Goal: Task Accomplishment & Management: Use online tool/utility

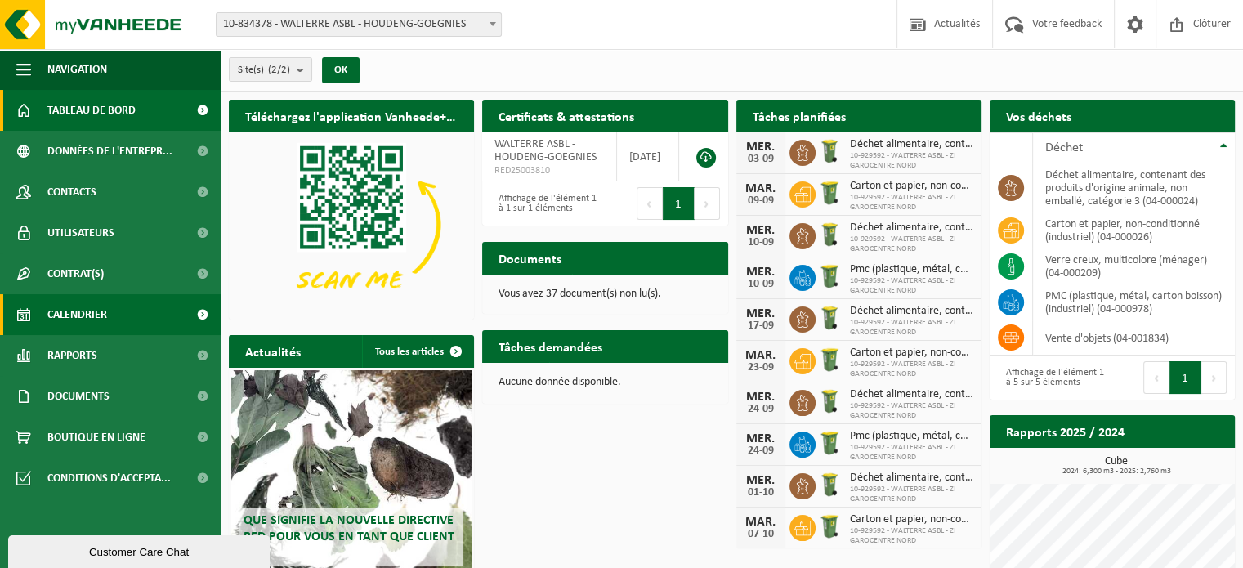
click at [79, 316] on span "Calendrier" at bounding box center [77, 314] width 60 height 41
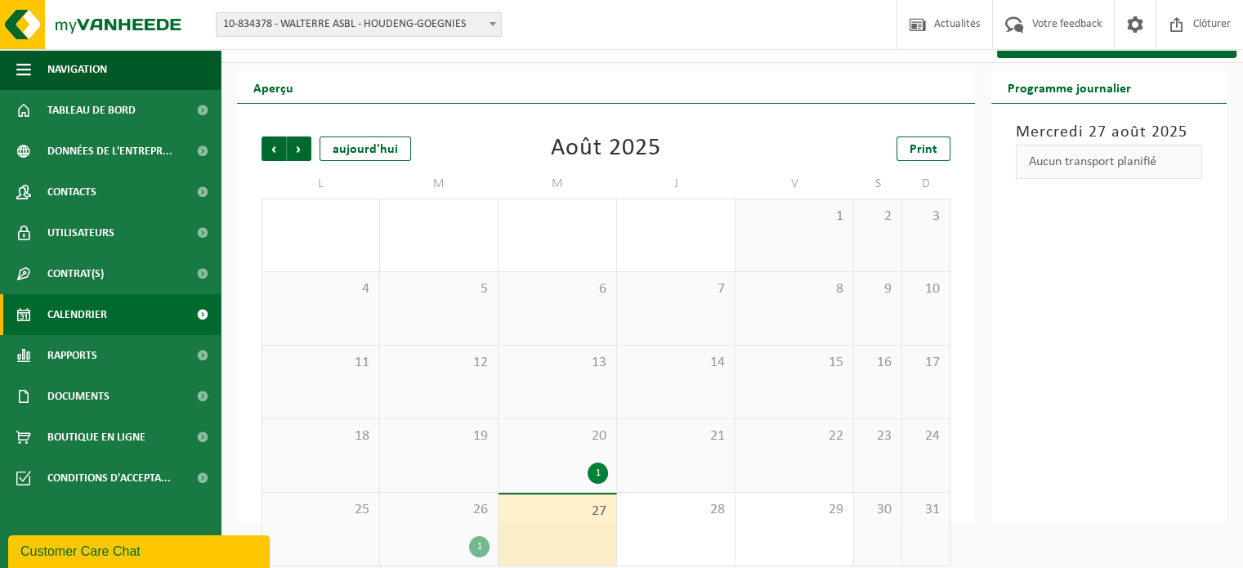
scroll to position [51, 0]
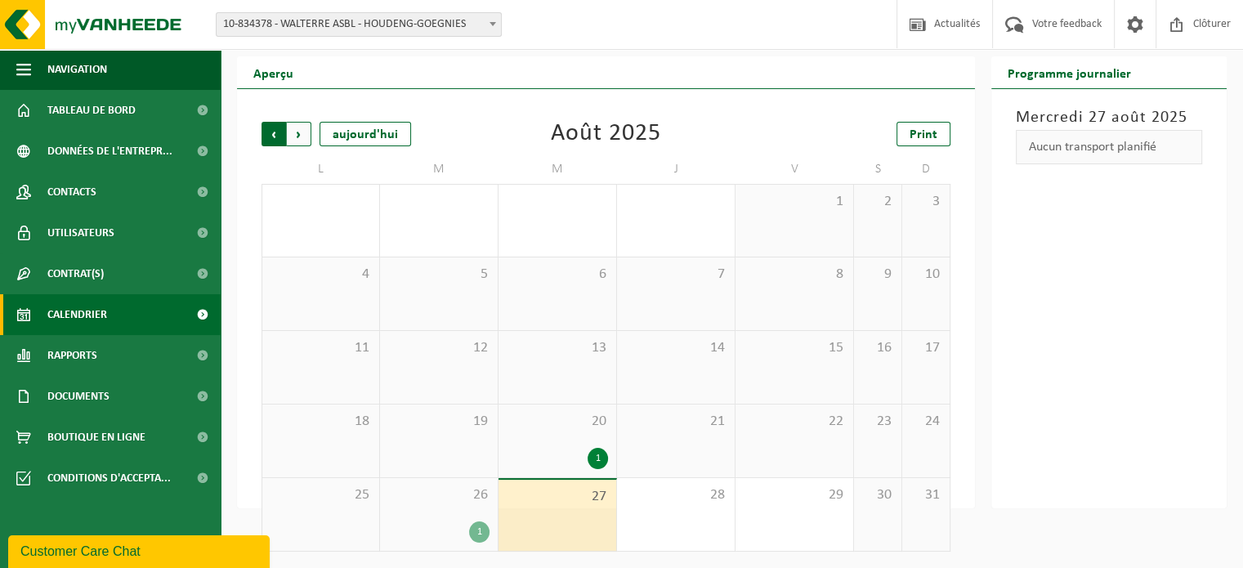
click at [304, 132] on span "Suivant" at bounding box center [299, 134] width 25 height 25
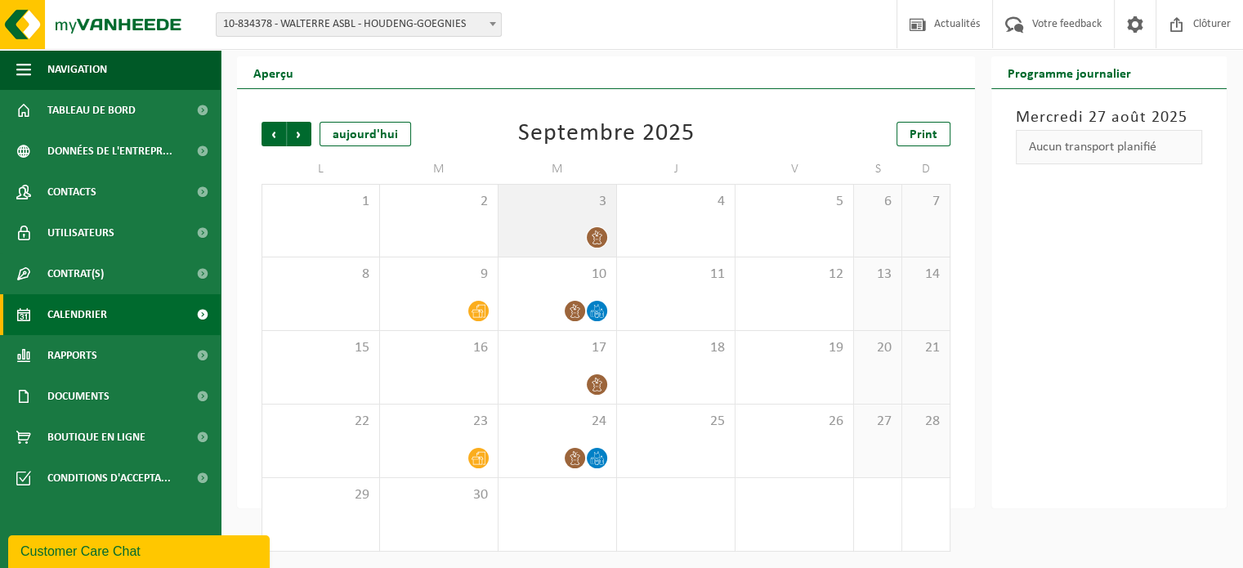
click at [578, 225] on div "3" at bounding box center [557, 221] width 118 height 72
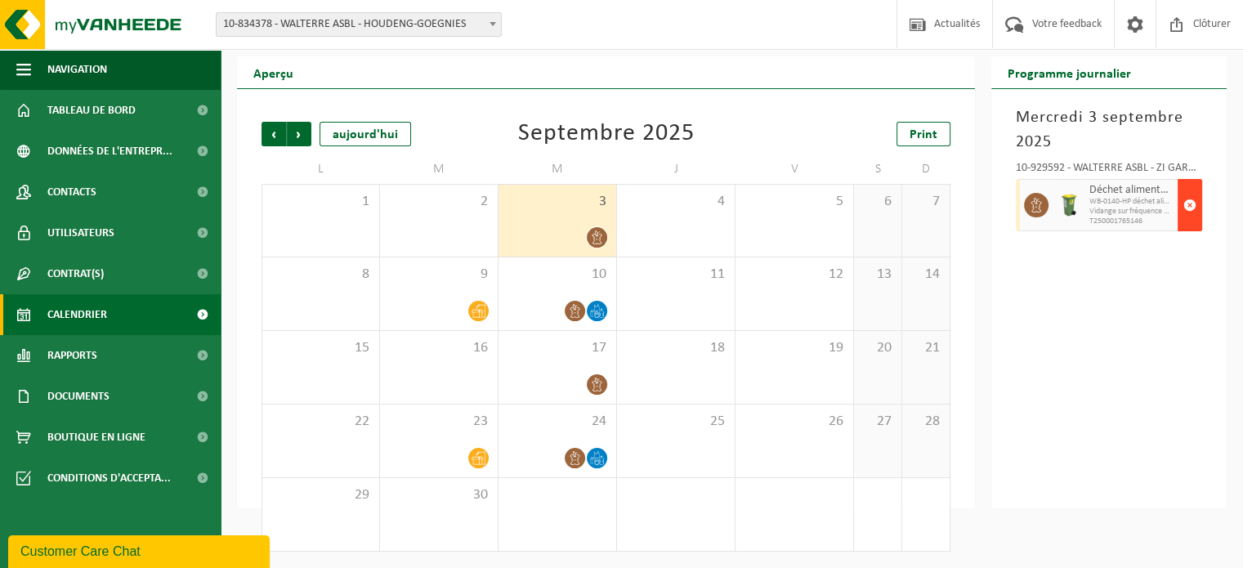
click at [1193, 203] on span "button" at bounding box center [1189, 205] width 13 height 33
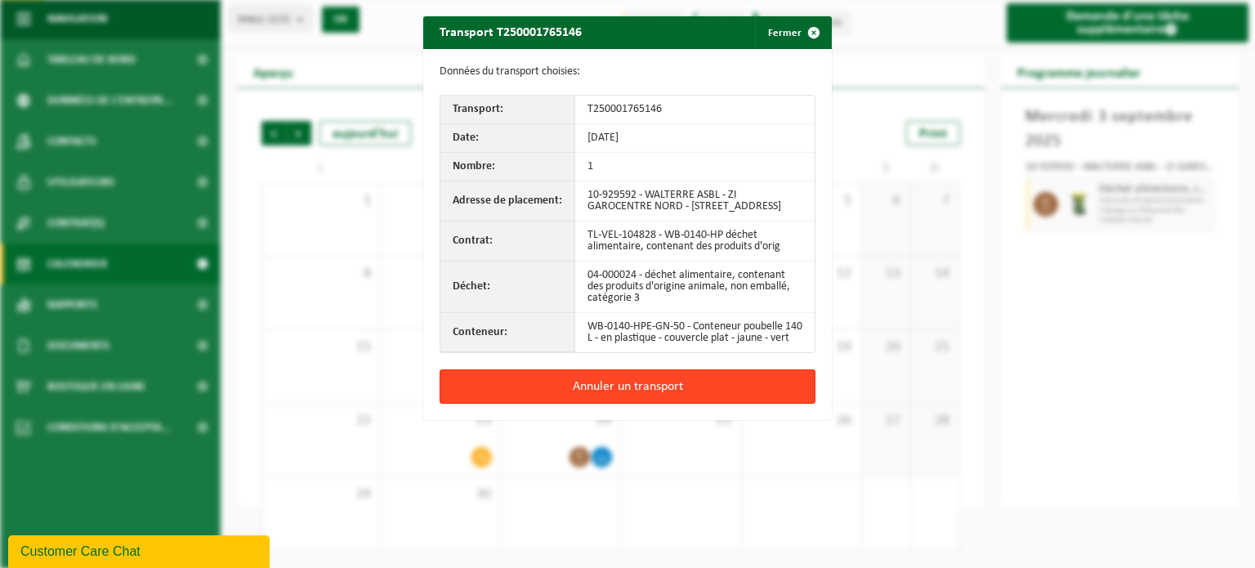
click at [601, 398] on button "Annuler un transport" at bounding box center [628, 386] width 376 height 34
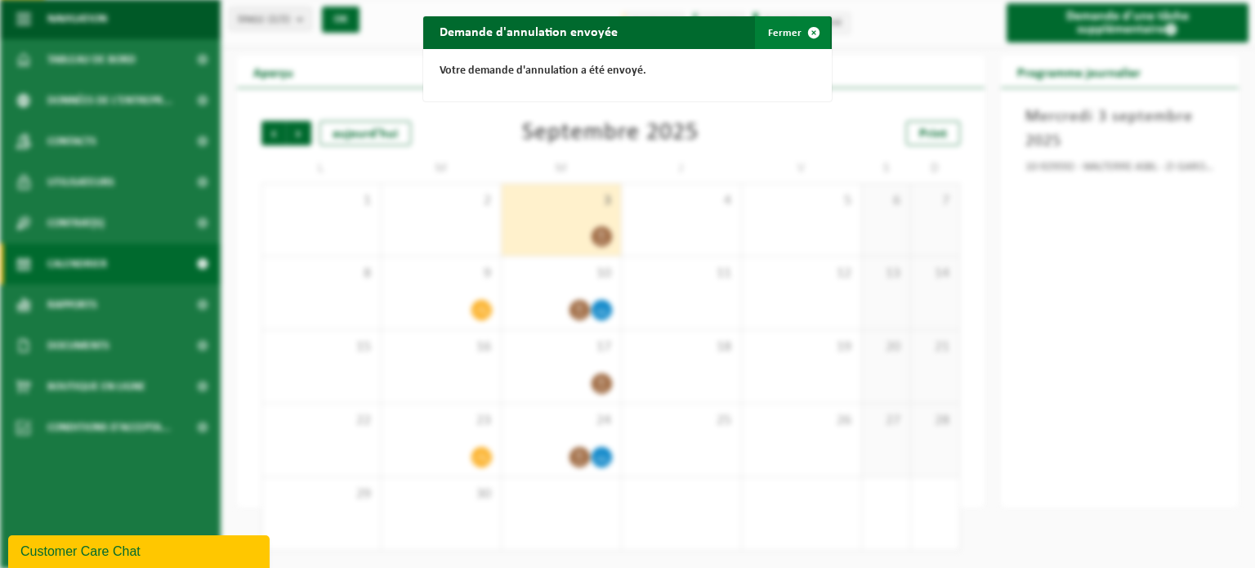
click at [780, 35] on button "Fermer" at bounding box center [792, 32] width 75 height 33
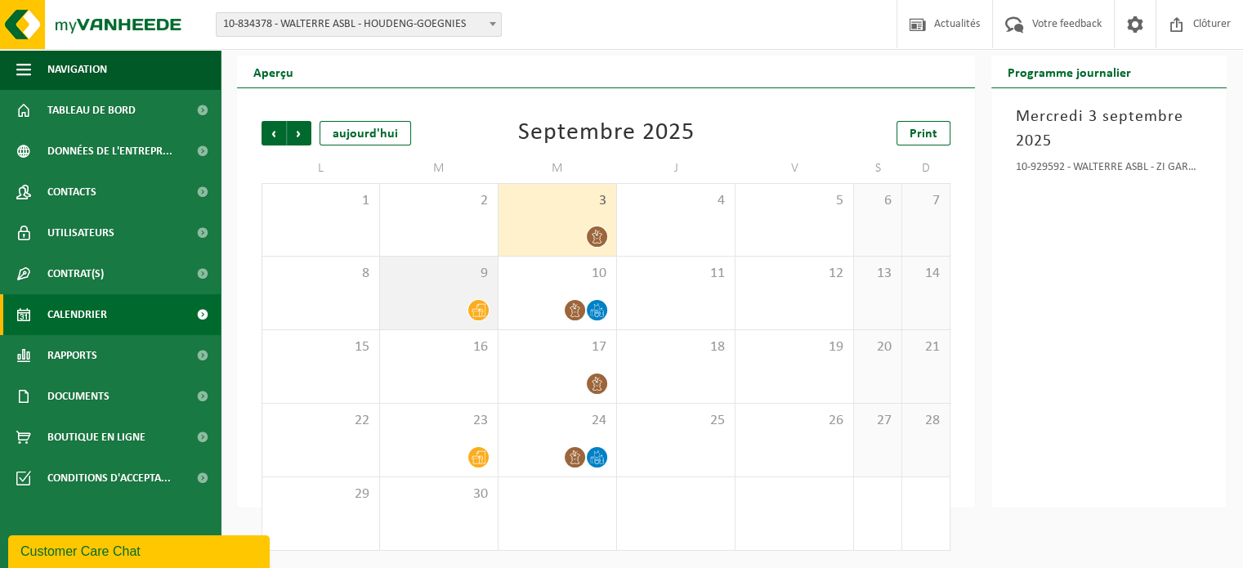
click at [422, 288] on div "9" at bounding box center [439, 293] width 118 height 73
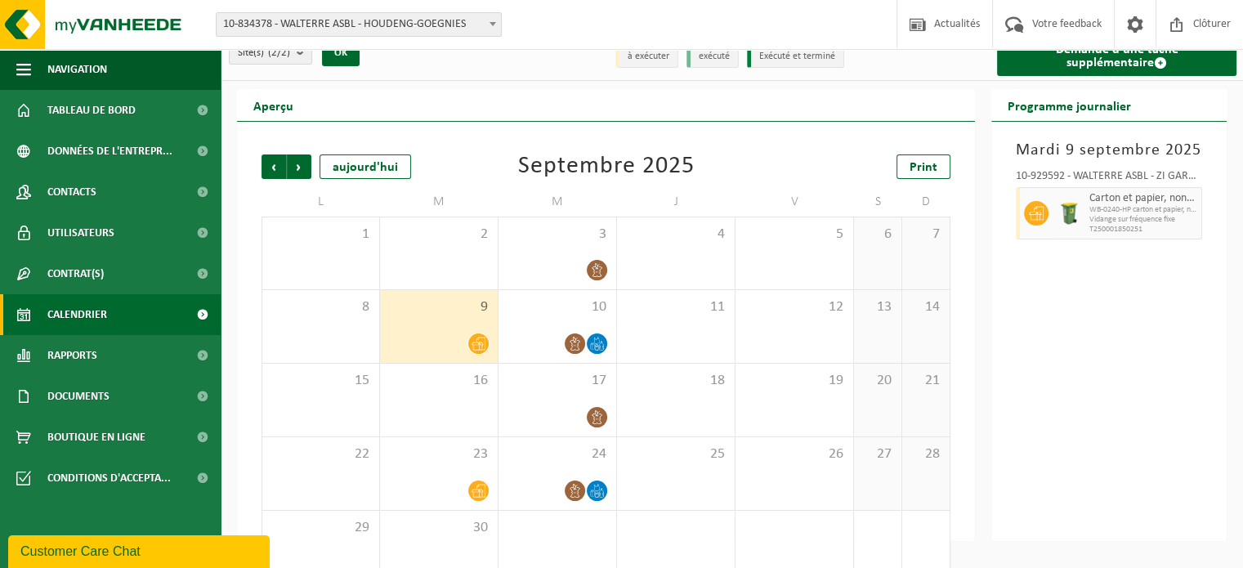
scroll to position [0, 0]
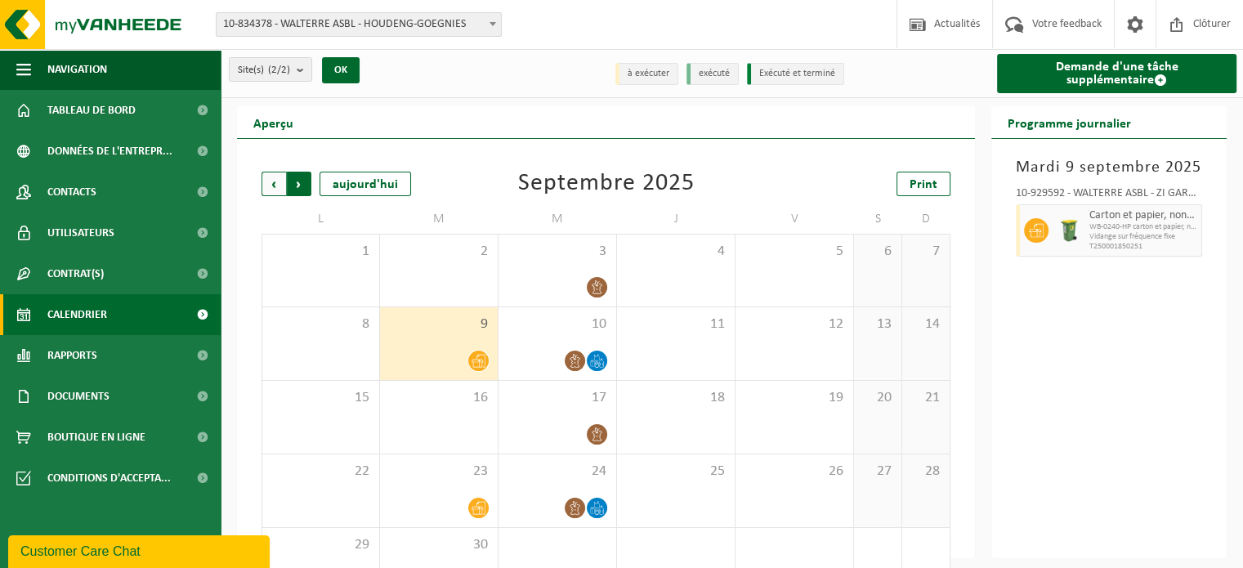
click at [270, 189] on span "Précédent" at bounding box center [273, 184] width 25 height 25
